Goal: Transaction & Acquisition: Purchase product/service

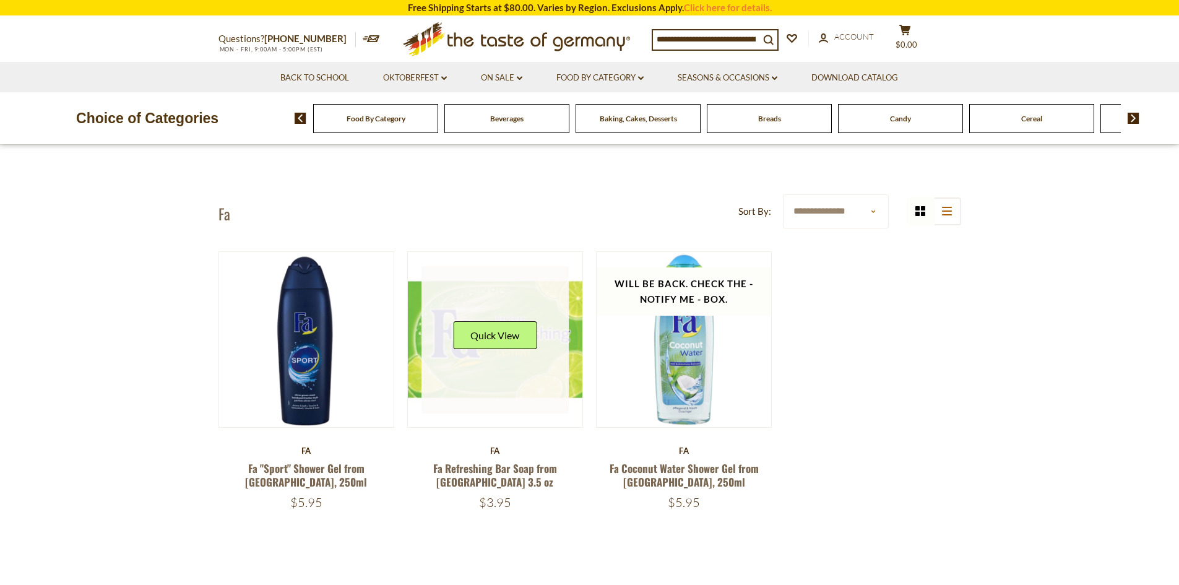
click at [483, 361] on link at bounding box center [494, 339] width 147 height 147
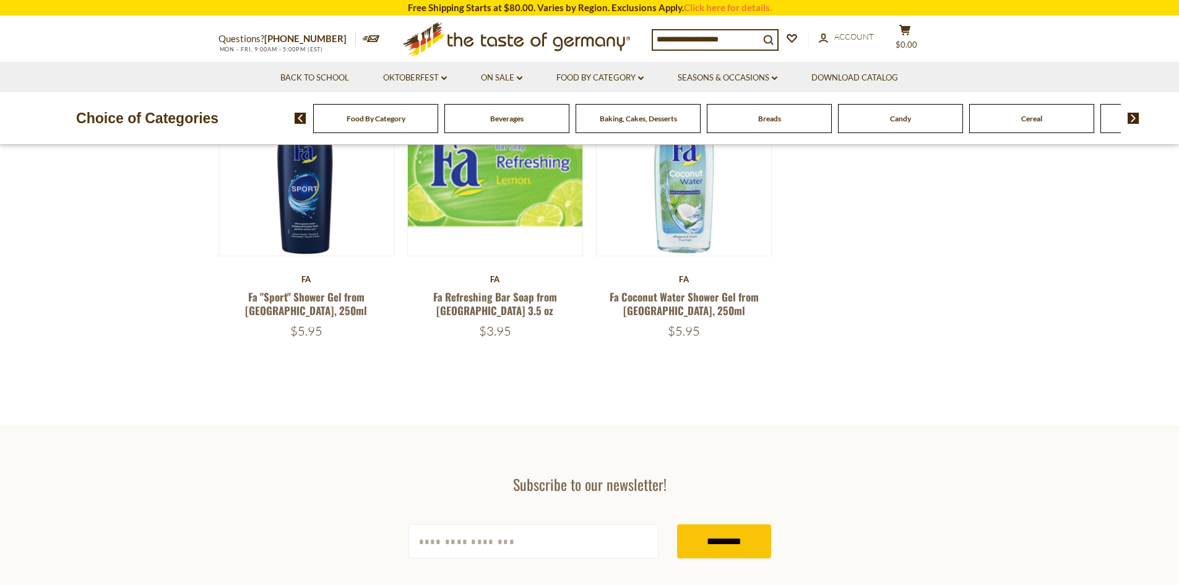
scroll to position [247, 0]
